Goal: Information Seeking & Learning: Learn about a topic

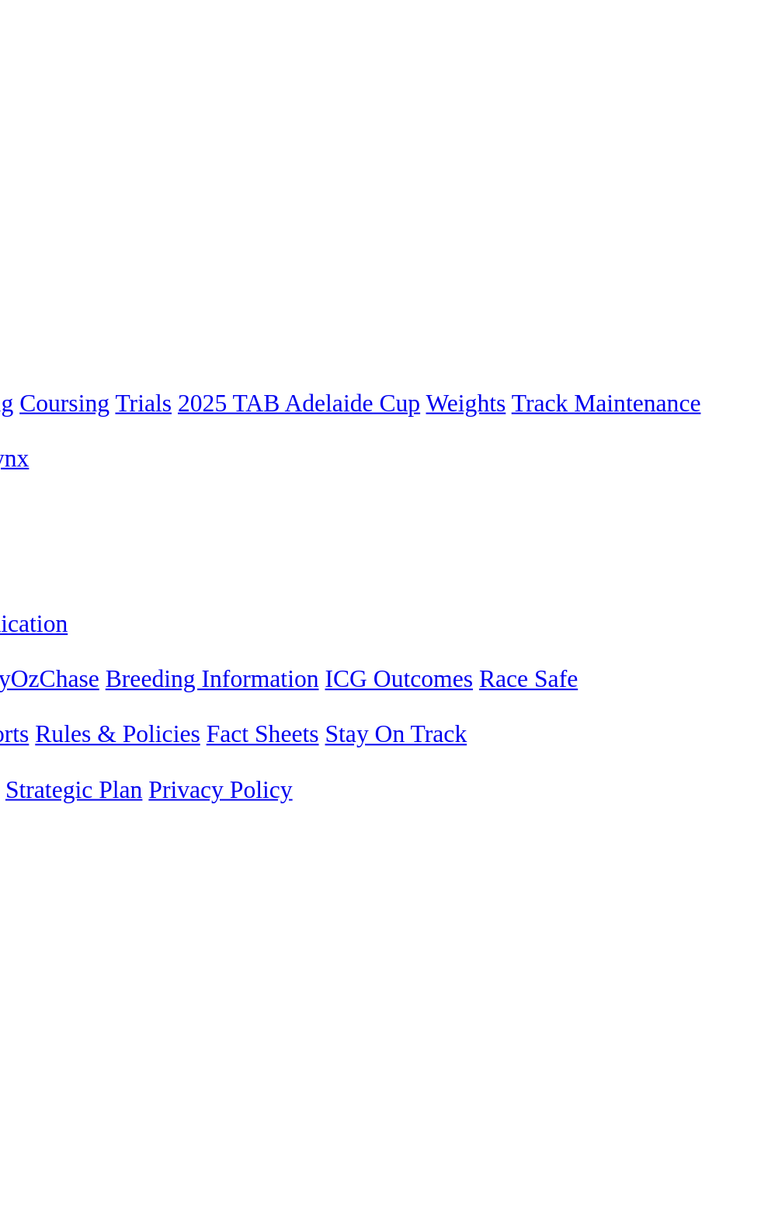
click at [34, 579] on link "F" at bounding box center [30, 585] width 7 height 13
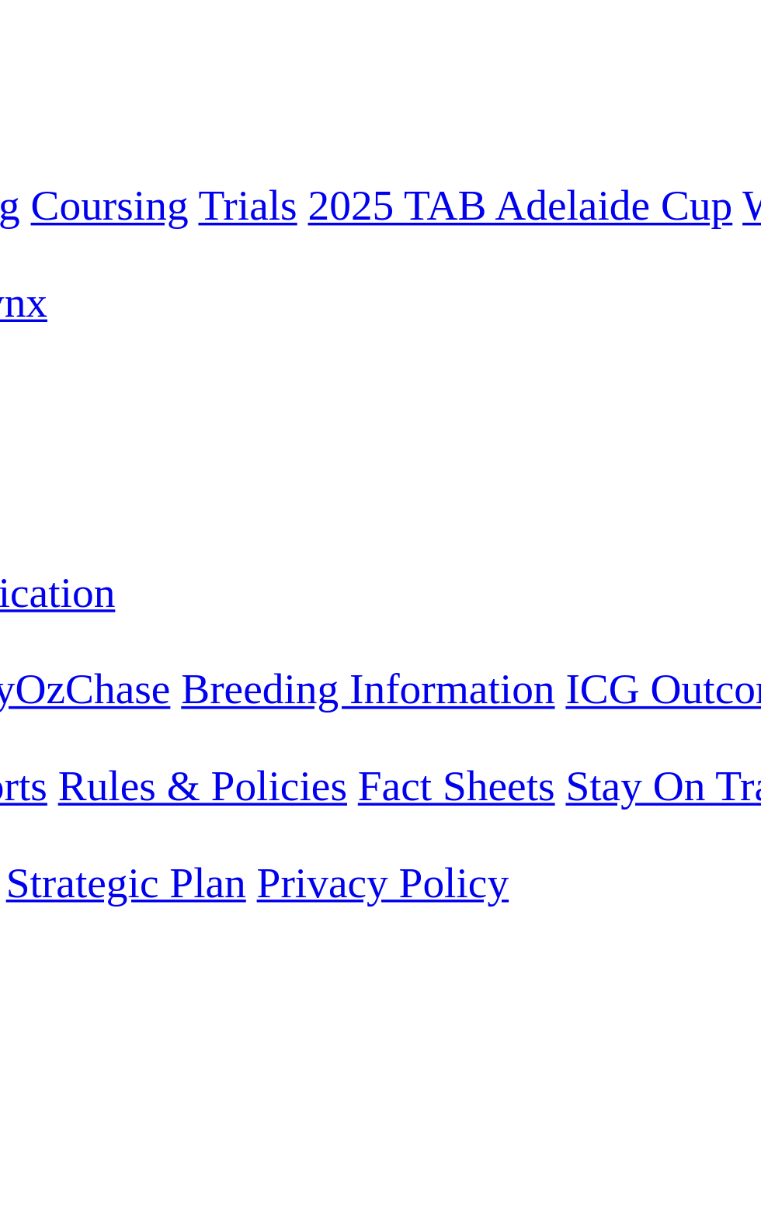
scroll to position [6, 0]
